Goal: Task Accomplishment & Management: Use online tool/utility

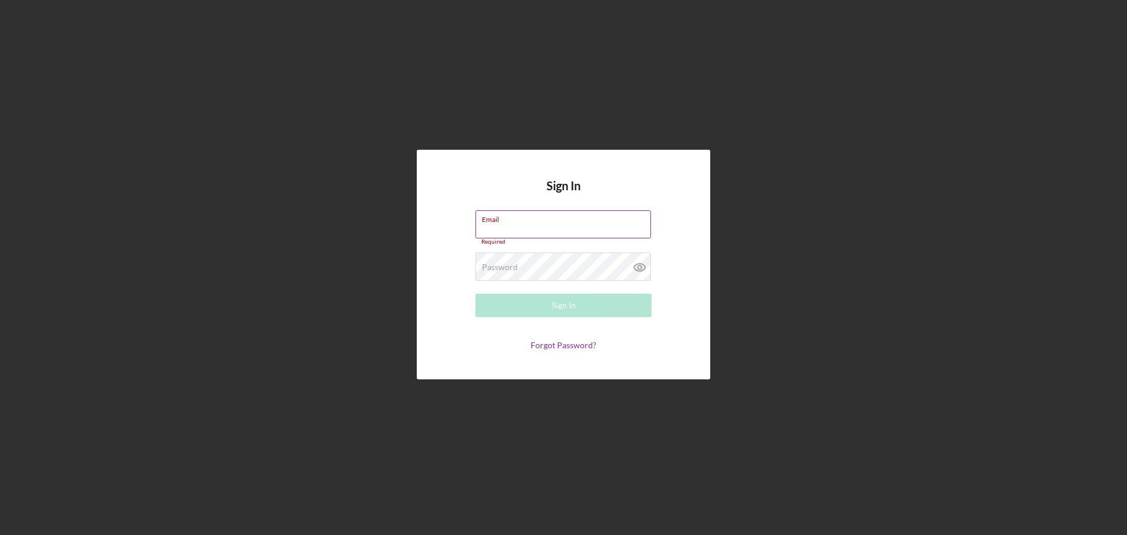
click at [490, 232] on input "Email" at bounding box center [562, 224] width 175 height 28
type input "[EMAIL_ADDRESS][DOMAIN_NAME]"
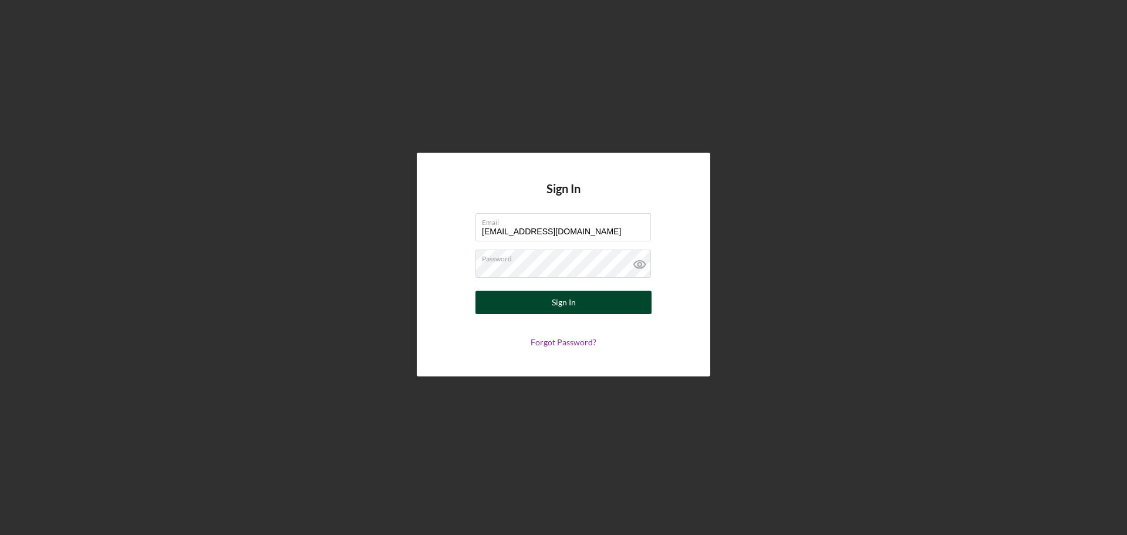
click at [562, 305] on div "Sign In" at bounding box center [564, 302] width 24 height 23
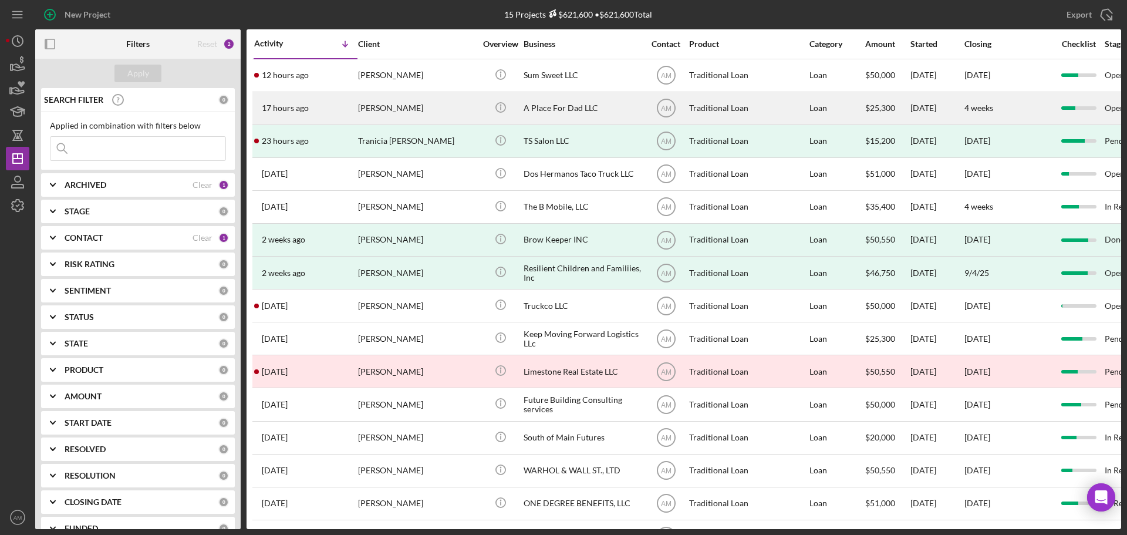
click at [366, 109] on div "Angela Lima" at bounding box center [416, 108] width 117 height 31
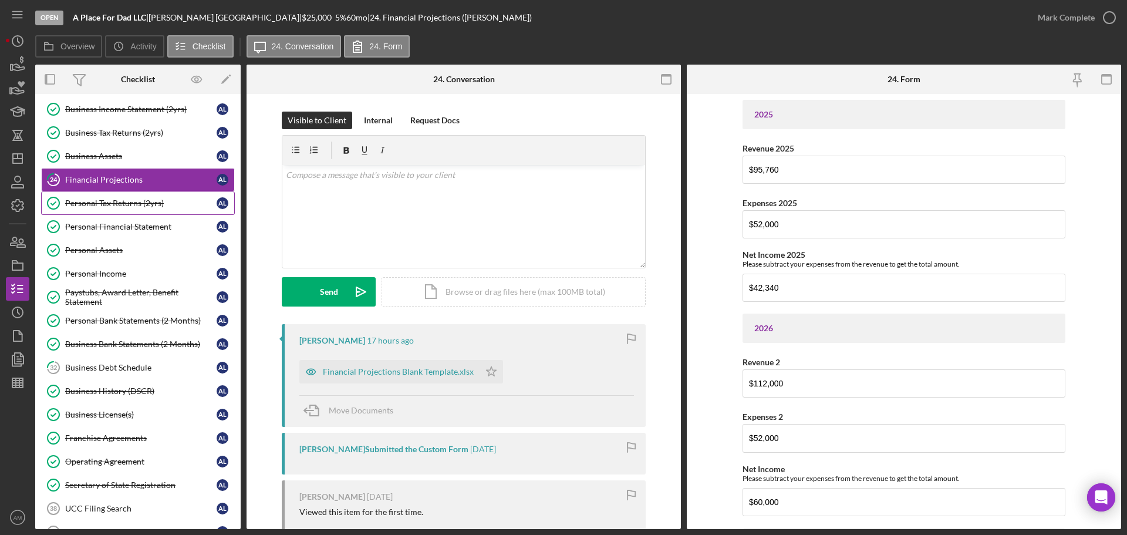
scroll to position [235, 0]
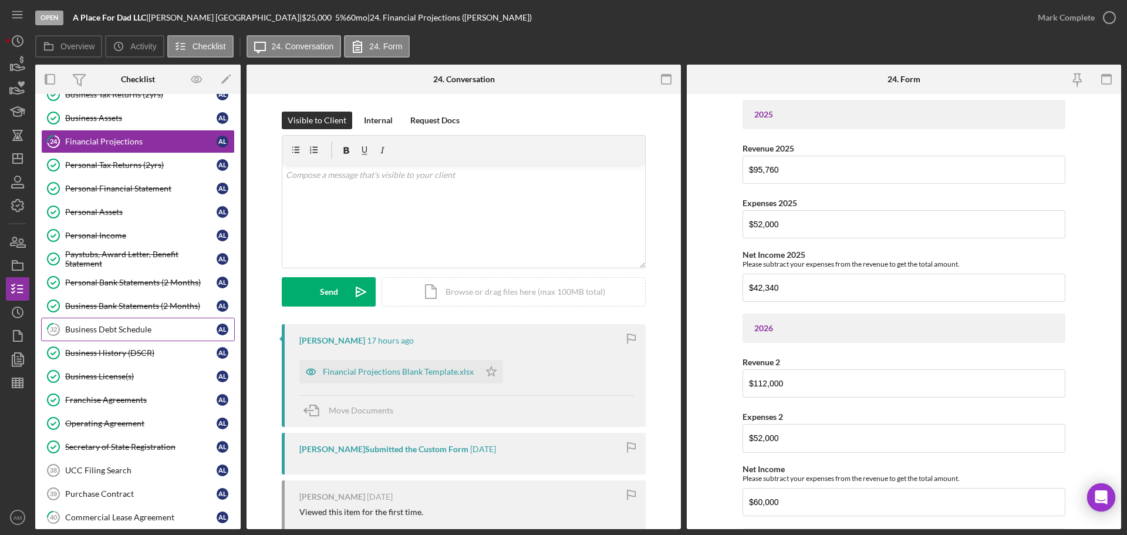
click at [114, 325] on div "Business Debt Schedule" at bounding box center [140, 329] width 151 height 9
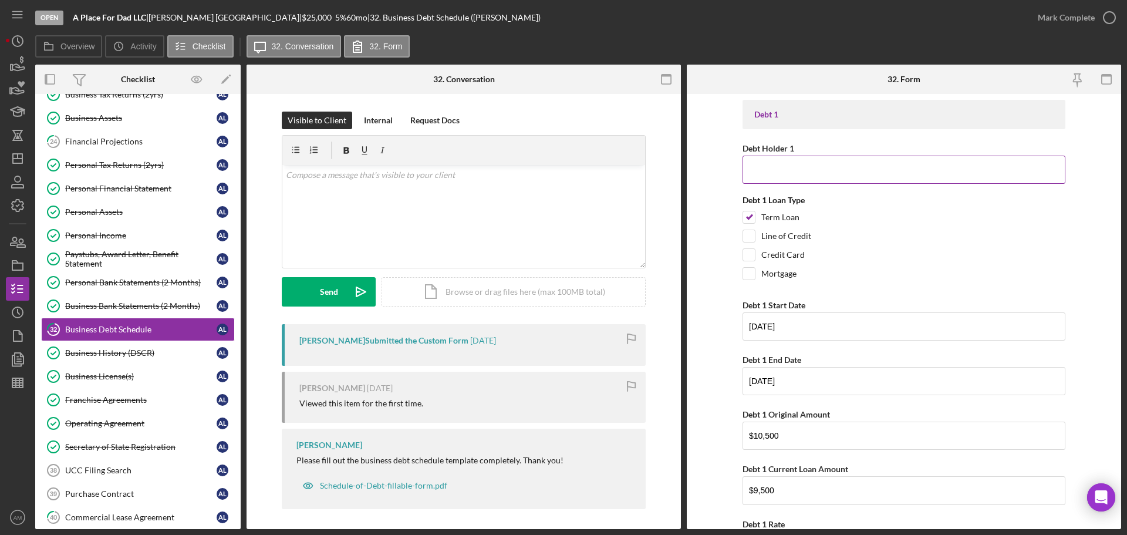
click at [797, 174] on input "Debt Holder 1" at bounding box center [903, 170] width 323 height 28
type input "ECDI"
click at [1060, 18] on div "Mark Complete" at bounding box center [1066, 17] width 57 height 23
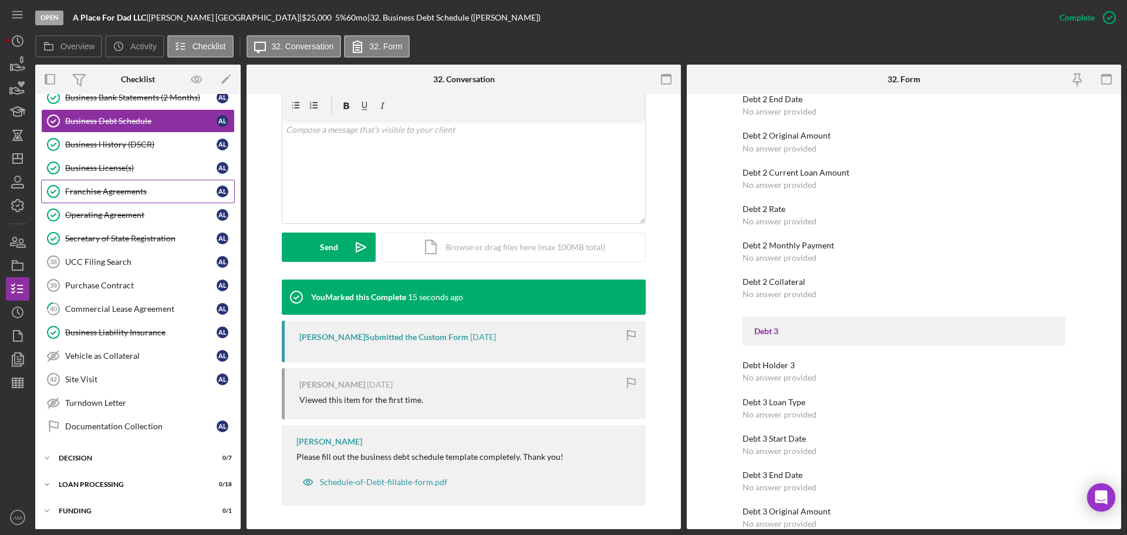
scroll to position [469, 0]
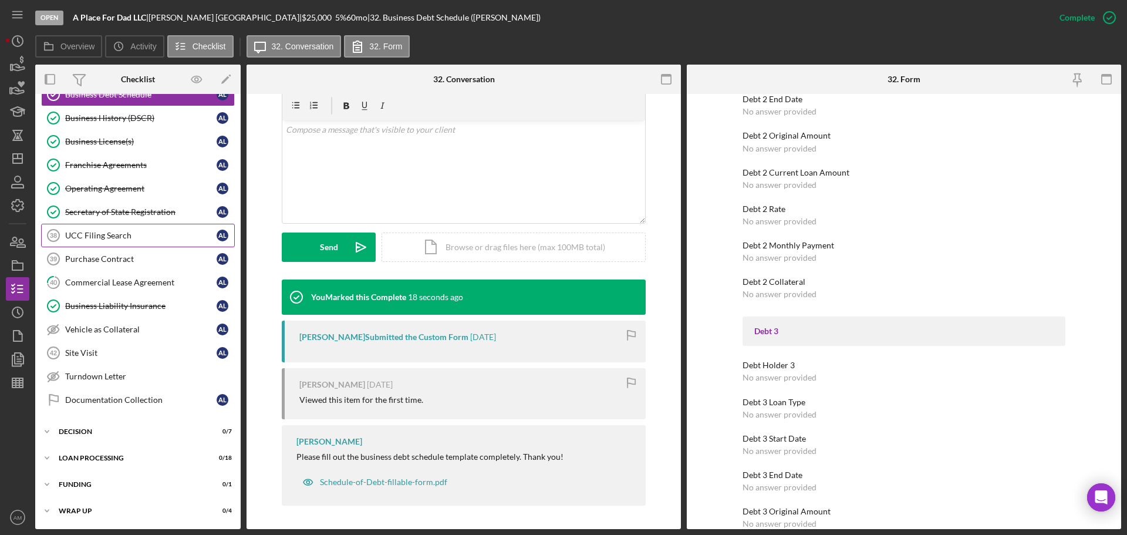
click at [107, 235] on div "UCC Filing Search" at bounding box center [140, 235] width 151 height 9
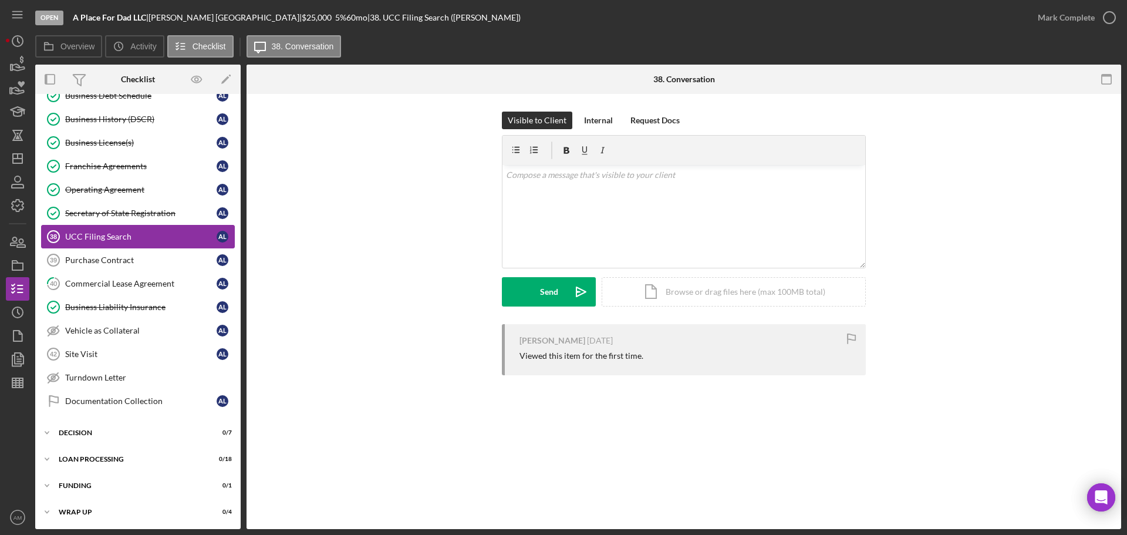
scroll to position [469, 0]
click at [991, 324] on div "Angela Lima 4 weeks ago Viewed this item for the first time." at bounding box center [683, 352] width 839 height 57
click at [110, 259] on div "Purchase Contract" at bounding box center [140, 258] width 151 height 9
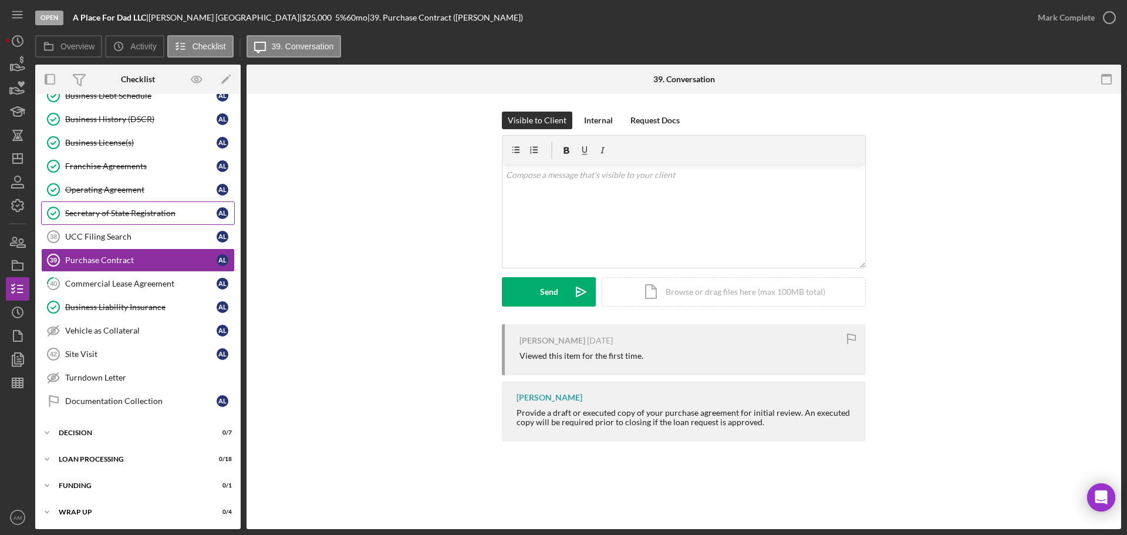
scroll to position [469, 0]
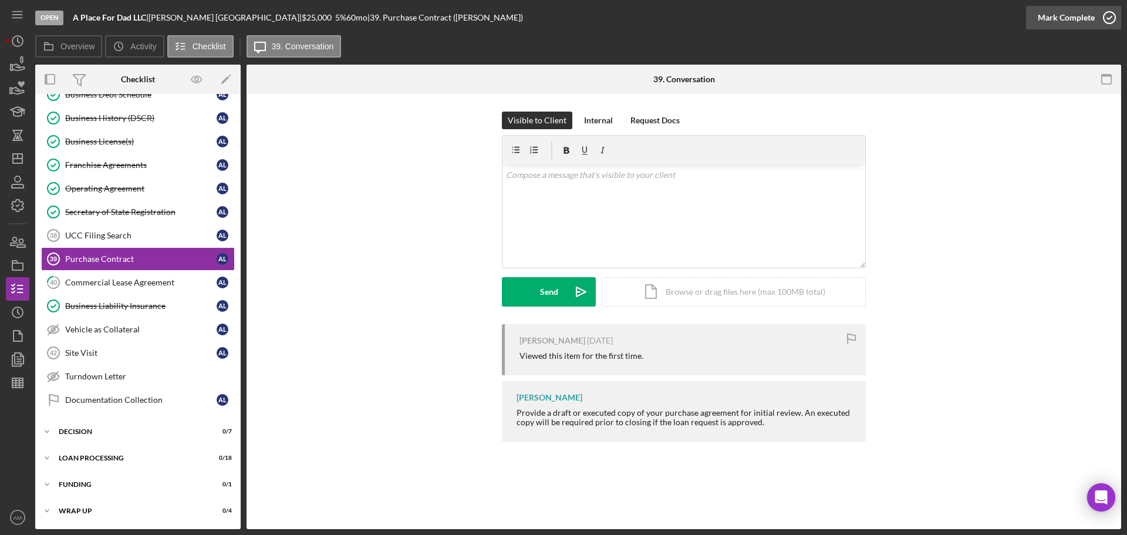
click at [1055, 13] on div "Mark Complete" at bounding box center [1066, 17] width 57 height 23
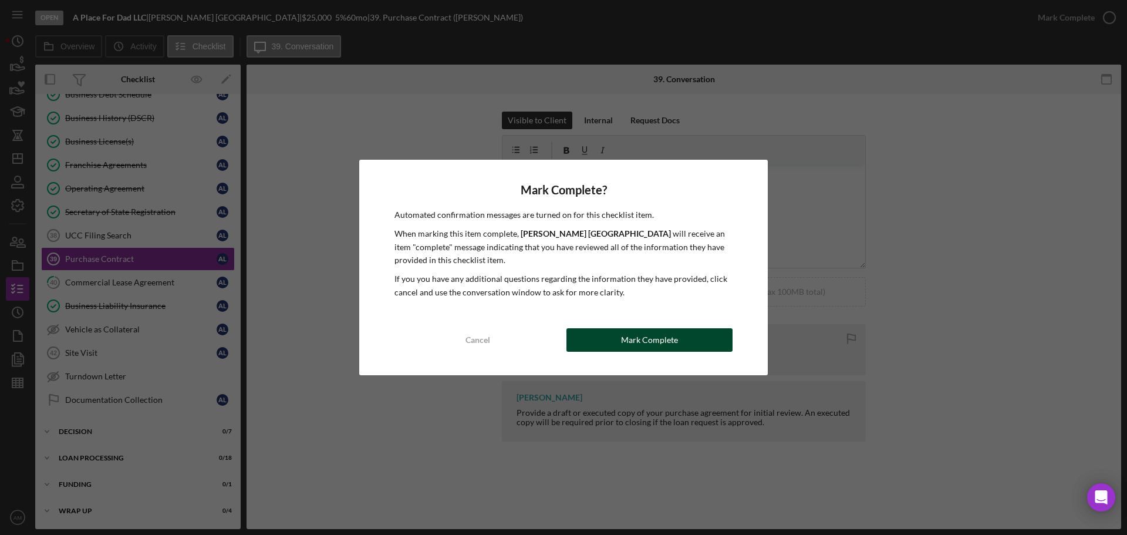
click at [657, 347] on div "Mark Complete" at bounding box center [649, 339] width 57 height 23
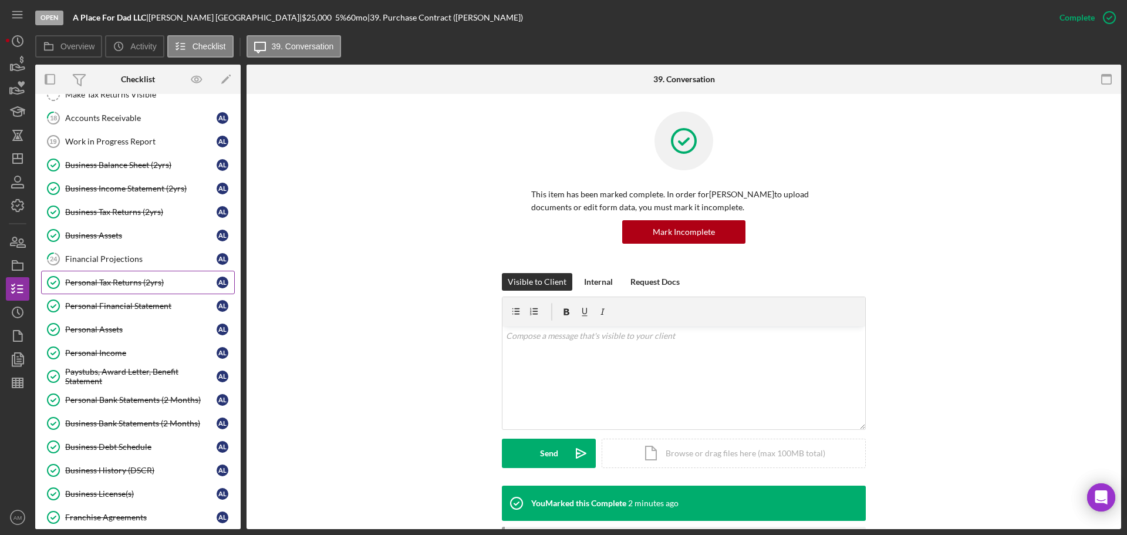
scroll to position [0, 0]
